Goal: Task Accomplishment & Management: Manage account settings

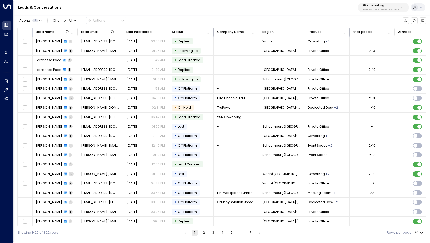
click at [394, 9] on p "3b9800f4-81ca-4ec0-8758-72fbe4763f36" at bounding box center [381, 10] width 37 height 2
type input "*******"
click at [385, 36] on div "Pacific Workplaces ID: a0687ae6-caf7-4c35-8de3-5d0dae502acf" at bounding box center [394, 37] width 67 height 9
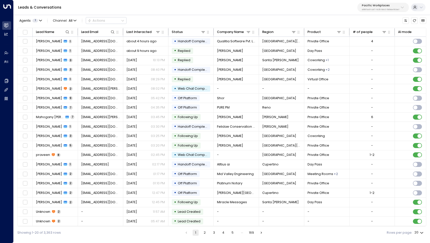
click at [398, 9] on p "a0687ae6-caf7-4c35-8de3-5d0dae502acf" at bounding box center [380, 10] width 37 height 2
click at [321, 14] on div "Leads & Conversations Pacific Workplaces a0687ae6-caf7-4c35-8de3-5d0dae502acf" at bounding box center [222, 7] width 417 height 15
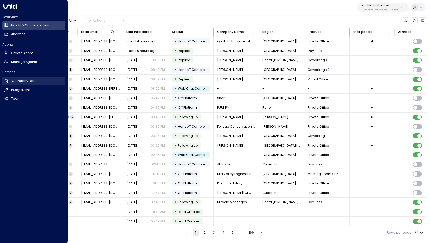
click at [25, 78] on h2 "Company Data" at bounding box center [24, 80] width 25 height 5
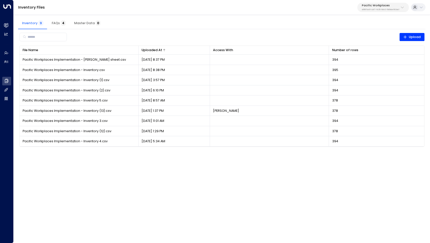
click at [181, 49] on div at bounding box center [184, 50] width 44 height 3
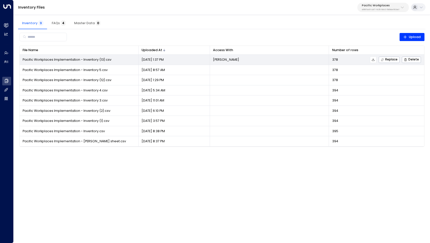
click at [375, 60] on icon at bounding box center [374, 60] width 4 height 4
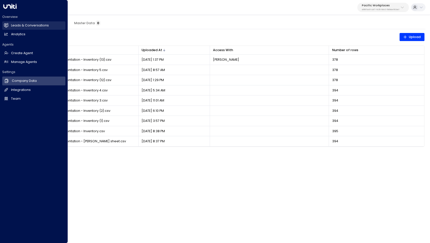
click at [16, 25] on h2 "Leads & Conversations" at bounding box center [30, 25] width 38 height 5
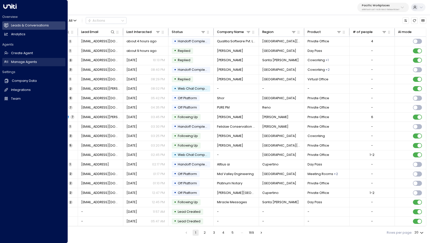
click at [18, 62] on h2 "Manage Agents" at bounding box center [24, 62] width 26 height 5
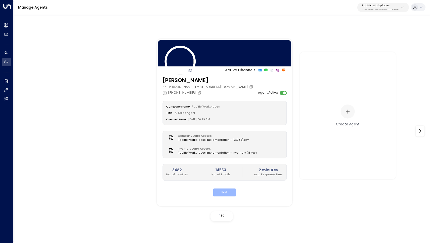
click at [222, 191] on button "Edit" at bounding box center [224, 192] width 23 height 8
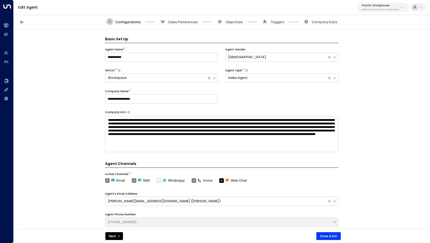
scroll to position [7, 0]
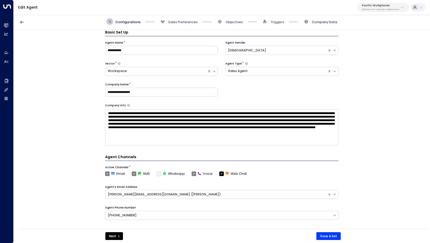
click at [336, 22] on span "Company Data" at bounding box center [324, 22] width 25 height 5
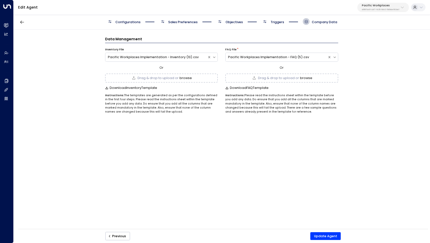
click at [185, 76] on button "browse" at bounding box center [186, 78] width 12 height 4
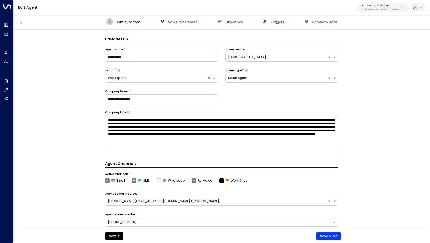
scroll to position [7, 0]
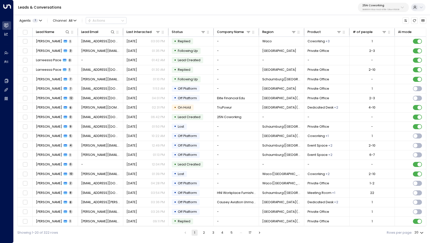
click at [383, 8] on div "25N Coworking 3b9800f4-81ca-4ec0-8758-72fbe4763f36" at bounding box center [381, 7] width 37 height 7
type input "*******"
click at [375, 38] on span "ID: a0687ae6-caf7-4c35-8de3-5d0dae502acf" at bounding box center [394, 40] width 67 height 4
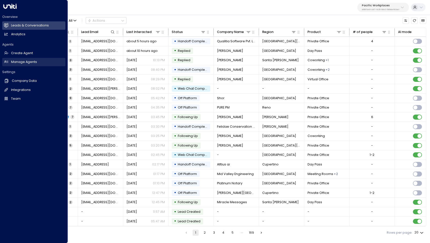
click at [24, 62] on h2 "Manage Agents" at bounding box center [24, 62] width 26 height 5
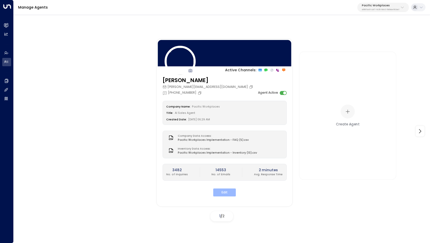
click at [224, 194] on button "Edit" at bounding box center [224, 192] width 23 height 8
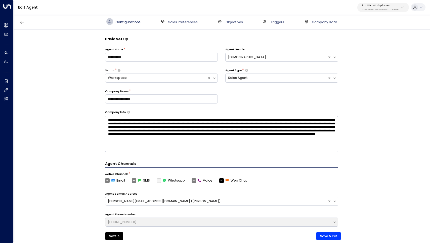
scroll to position [7, 0]
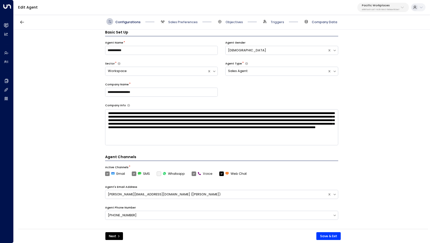
click at [323, 21] on span "Company Data" at bounding box center [324, 22] width 25 height 5
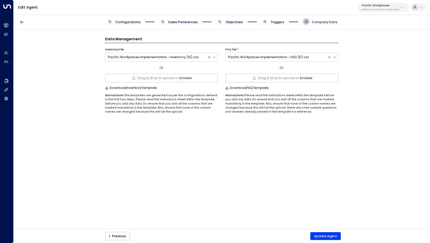
scroll to position [0, 0]
click at [187, 78] on button "browse" at bounding box center [186, 78] width 12 height 4
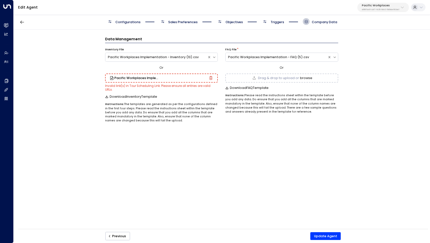
click at [182, 78] on div "Pacific Workplaces Implementation - Inventory - 100925.csv" at bounding box center [161, 78] width 103 height 4
click at [178, 86] on small "Invalid link(s) in Tour Scheduling Link. Please ensure all entries are valid UR…" at bounding box center [157, 88] width 105 height 8
click at [177, 77] on div "Pacific Workplaces Implementation - Inventory - 100925.csv" at bounding box center [161, 78] width 103 height 4
click at [212, 78] on icon "button" at bounding box center [211, 78] width 4 height 4
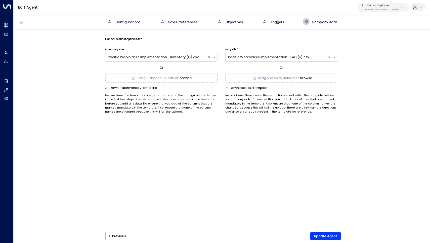
click at [187, 79] on button "browse" at bounding box center [186, 78] width 12 height 4
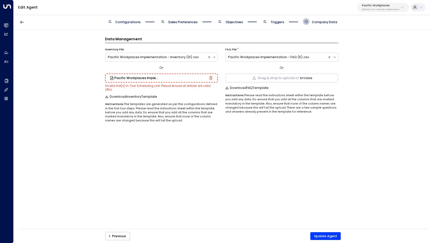
click at [172, 119] on div "Data Management Inventory File Pacific Workplaces Implementation - Inventory (1…" at bounding box center [222, 131] width 416 height 202
click at [169, 104] on p "Instructions: The templates are generated as per the configurations defined in …" at bounding box center [161, 112] width 113 height 20
click at [186, 78] on div "Pacific Workplaces Implementation - Inventory - 100925.csv" at bounding box center [161, 78] width 103 height 4
click at [194, 66] on div "Or" at bounding box center [161, 68] width 113 height 6
click at [211, 77] on icon "button" at bounding box center [211, 78] width 4 height 4
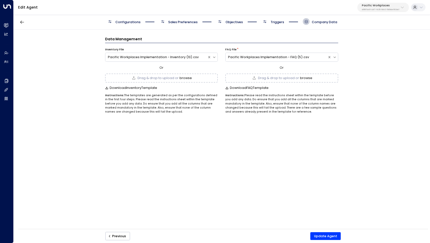
click at [185, 76] on button "browse" at bounding box center [186, 78] width 12 height 4
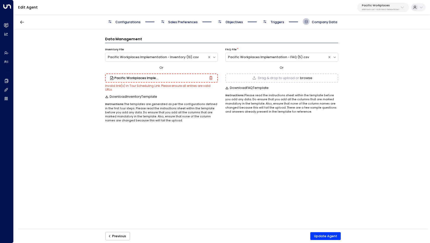
click at [211, 77] on icon "button" at bounding box center [211, 78] width 1 height 2
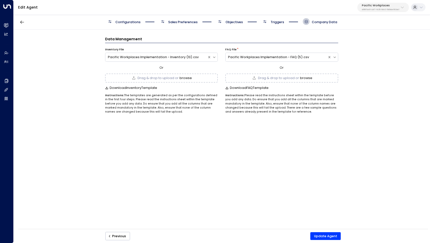
click at [185, 78] on button "browse" at bounding box center [186, 78] width 12 height 4
click at [178, 123] on div "Data Management Inventory File Pacific Workplaces Implementation - Inventory - …" at bounding box center [222, 131] width 416 height 202
click at [322, 238] on button "Update Agent" at bounding box center [325, 236] width 30 height 8
